Goal: Transaction & Acquisition: Purchase product/service

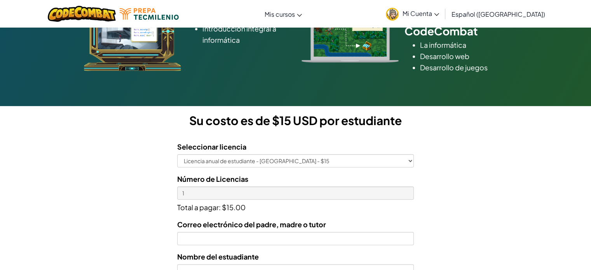
scroll to position [141, 0]
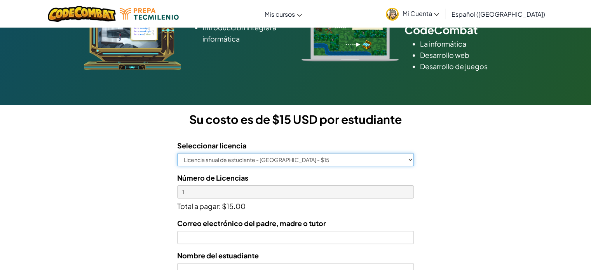
click at [320, 156] on select "Licencia anual de estudiante - [GEOGRAPHIC_DATA] - $15" at bounding box center [295, 159] width 236 height 13
click at [177, 153] on select "Licencia anual de estudiante - [GEOGRAPHIC_DATA] - $15" at bounding box center [295, 159] width 236 height 13
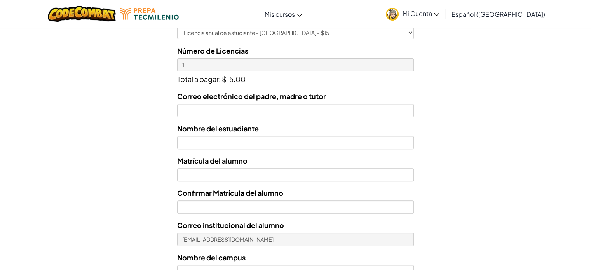
scroll to position [268, 0]
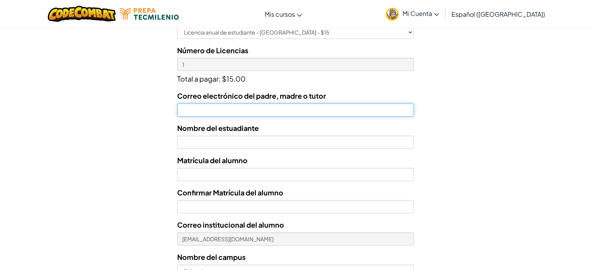
click at [280, 112] on input "Correo electrónico del padre, madre o tutor" at bounding box center [295, 109] width 236 height 13
type input "[EMAIL_ADDRESS][DOMAIN_NAME]"
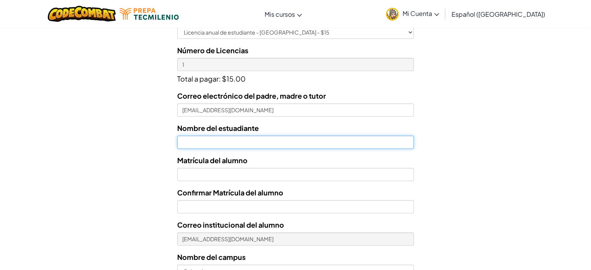
click at [238, 143] on input "text" at bounding box center [295, 142] width 236 height 13
type input "[PERSON_NAME] [PERSON_NAME]"
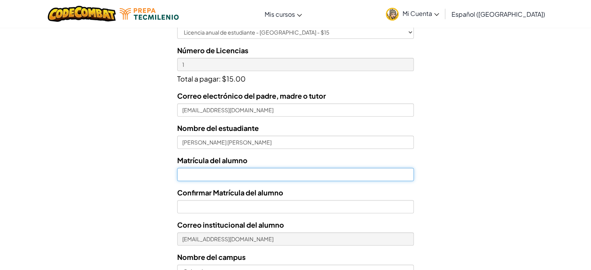
click at [232, 175] on input "Nombre del estuadiante" at bounding box center [295, 174] width 236 height 13
type input "AL07127845"
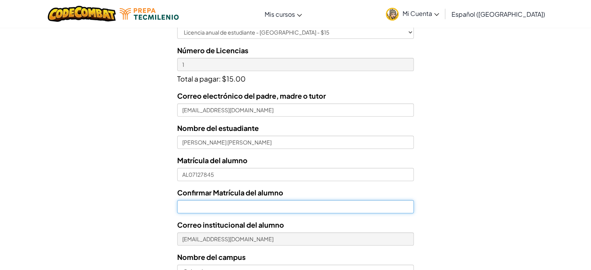
click at [226, 206] on input "Confirmar Matrícula del alumno" at bounding box center [295, 206] width 236 height 13
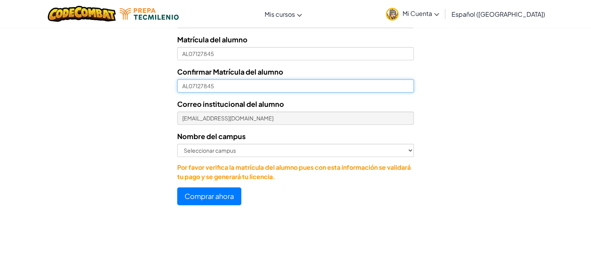
scroll to position [390, 0]
type input "AL07127845"
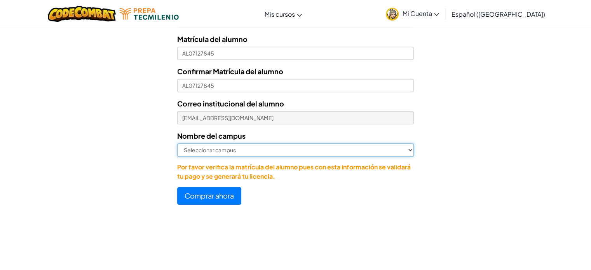
click at [258, 152] on select "Seleccionar campus [GEOGRAPHIC_DATA] Central [GEOGRAPHIC_DATA] [GEOGRAPHIC_DATA…" at bounding box center [295, 149] width 236 height 13
select select "Morelia"
click at [177, 143] on select "Seleccionar campus [GEOGRAPHIC_DATA] Central [GEOGRAPHIC_DATA] [GEOGRAPHIC_DATA…" at bounding box center [295, 149] width 236 height 13
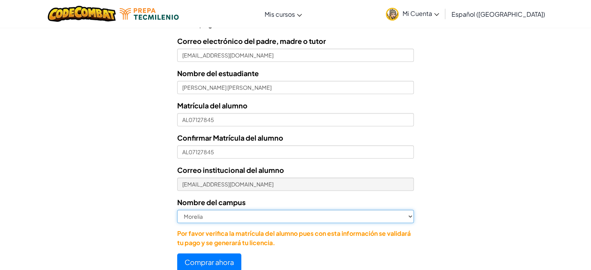
scroll to position [323, 0]
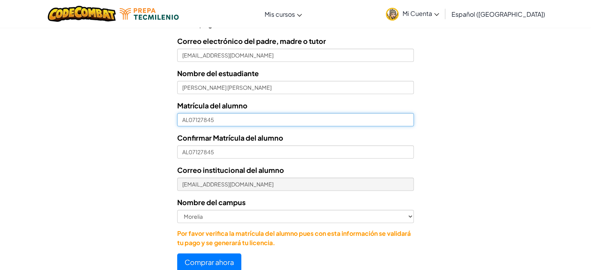
click at [233, 120] on input "AL07127845" at bounding box center [295, 119] width 236 height 13
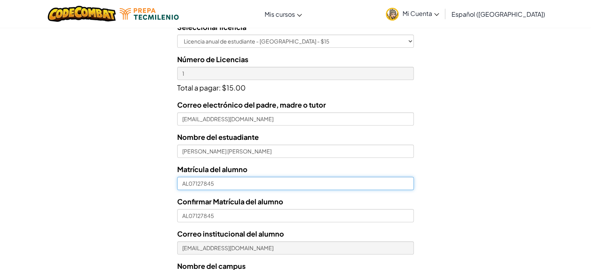
scroll to position [259, 0]
